Goal: Transaction & Acquisition: Purchase product/service

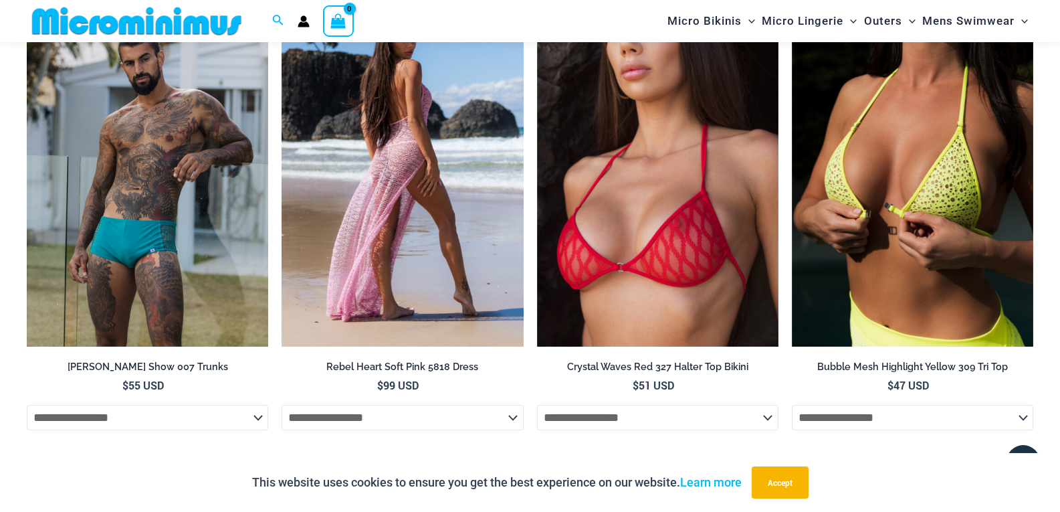
scroll to position [2208, 0]
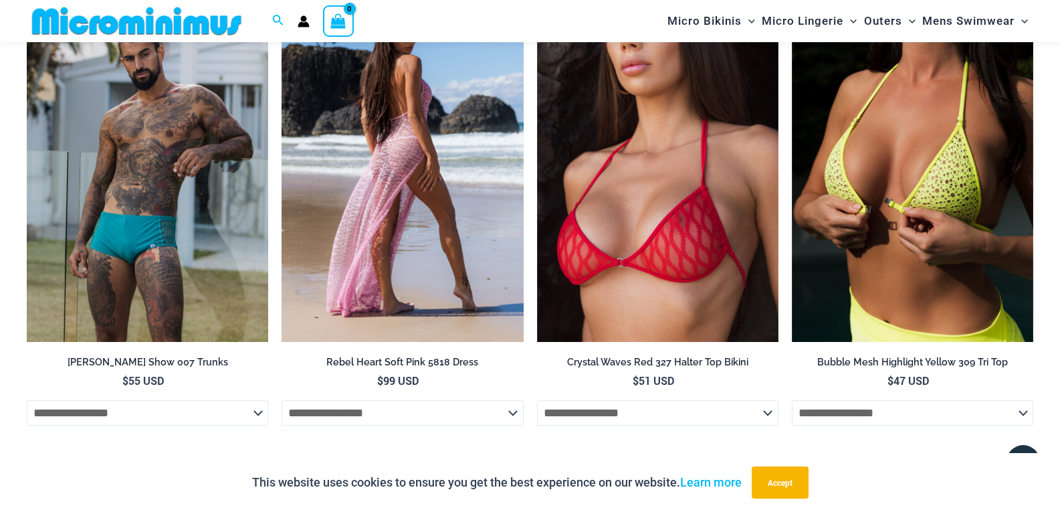
click at [415, 248] on img at bounding box center [402, 160] width 241 height 363
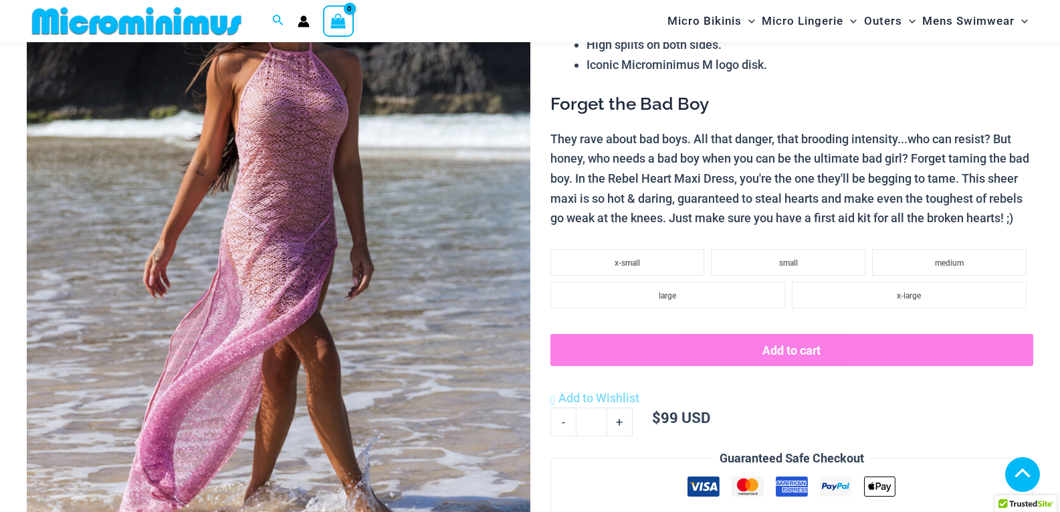
scroll to position [257, 0]
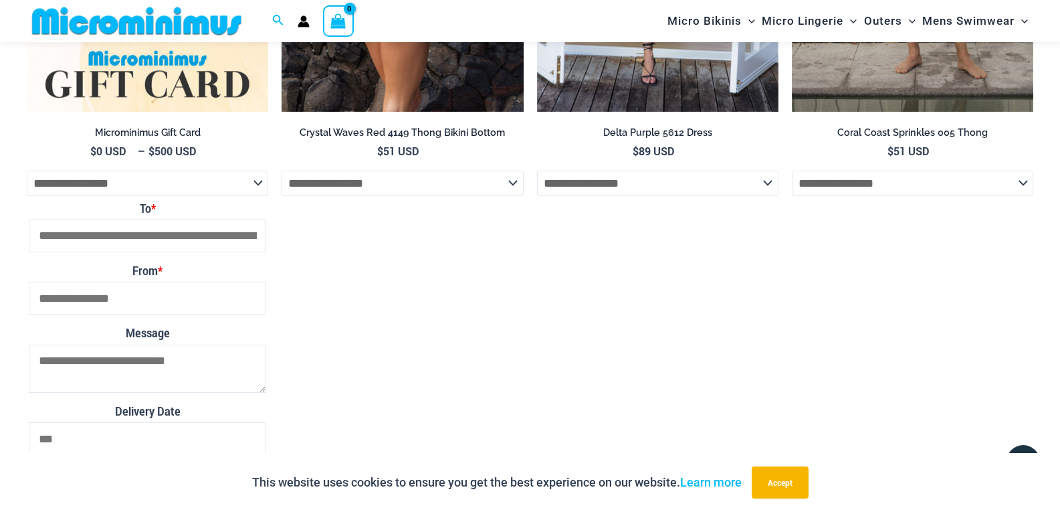
scroll to position [2475, 0]
